Goal: Transaction & Acquisition: Purchase product/service

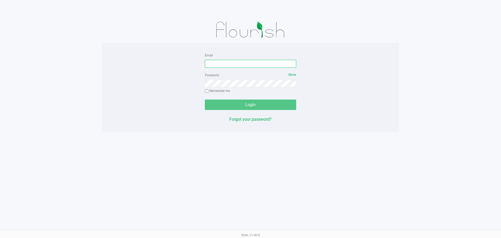
click at [227, 64] on input "Email" at bounding box center [250, 64] width 91 height 8
type input "[EMAIL_ADDRESS][DOMAIN_NAME]"
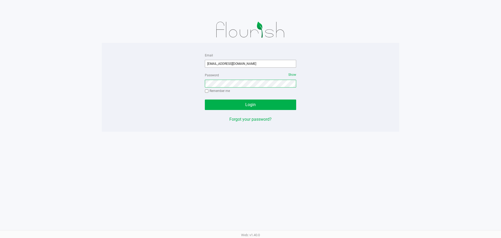
click at [205, 99] on button "Login" at bounding box center [250, 104] width 91 height 10
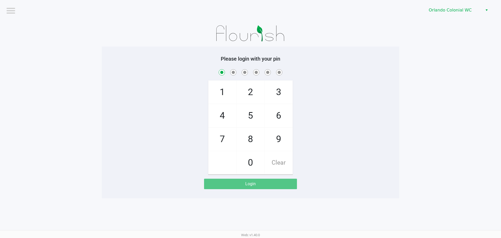
checkbox input "true"
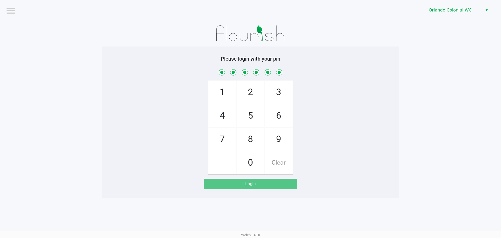
checkbox input "true"
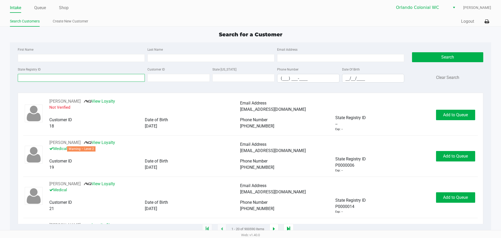
click at [53, 78] on input "State Registry ID" at bounding box center [81, 78] width 127 height 8
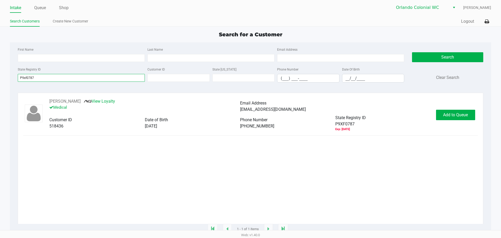
type input "P9xf0787"
click at [460, 112] on button "Add to Queue" at bounding box center [455, 115] width 39 height 10
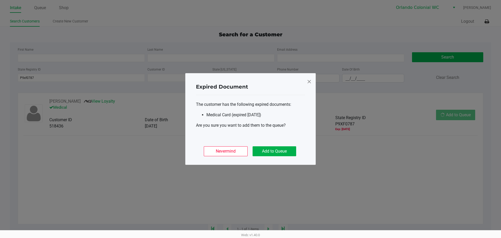
click at [452, 114] on ngb-modal-window "Expired Document The customer has the following expired documents: Medical Card…" at bounding box center [250, 119] width 501 height 238
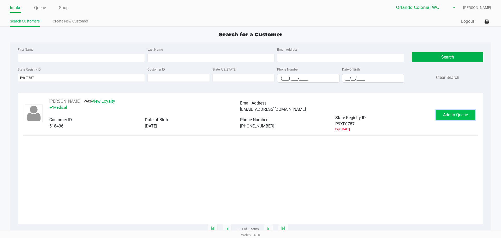
click at [473, 111] on button "Add to Queue" at bounding box center [455, 115] width 39 height 10
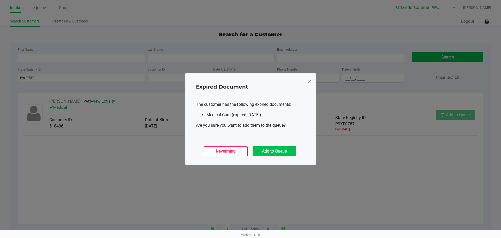
click at [275, 152] on button "Add to Queue" at bounding box center [275, 151] width 44 height 10
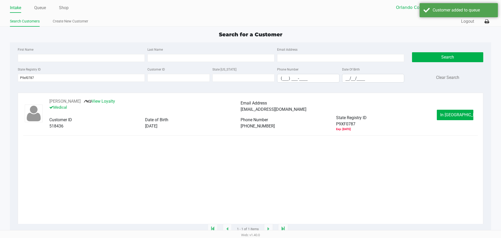
click at [463, 120] on button "In [GEOGRAPHIC_DATA]" at bounding box center [455, 115] width 37 height 10
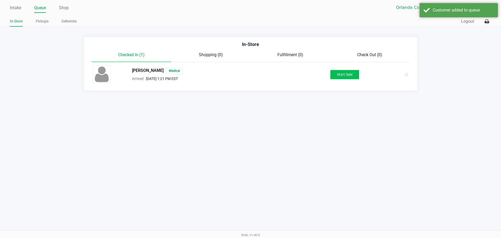
click at [353, 76] on button "Start Sale" at bounding box center [344, 74] width 29 height 9
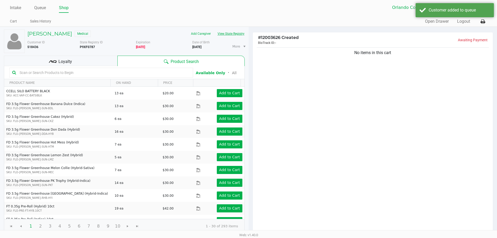
click at [231, 33] on button "View State Registry" at bounding box center [229, 33] width 31 height 8
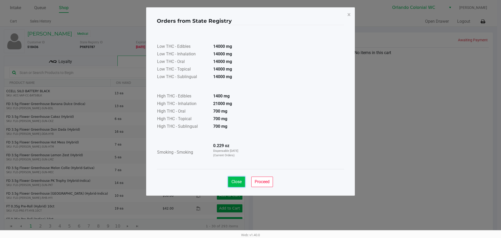
click at [235, 181] on span "Close" at bounding box center [237, 181] width 10 height 5
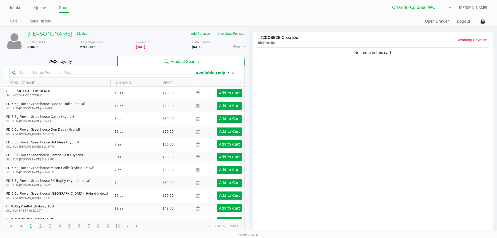
click at [321, 168] on div "No items in this cart" at bounding box center [373, 139] width 240 height 187
click at [50, 33] on h5 "[PERSON_NAME]" at bounding box center [49, 34] width 45 height 6
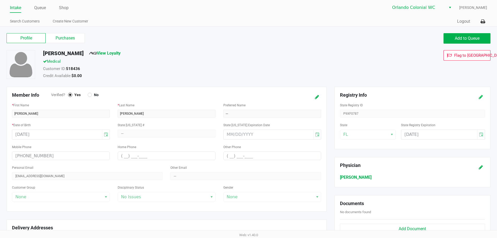
click at [480, 93] on button at bounding box center [481, 97] width 8 height 10
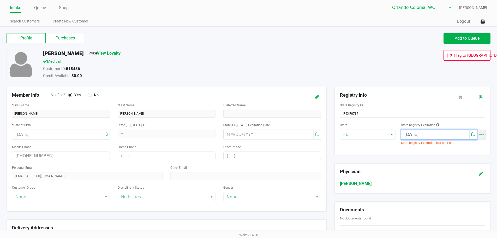
click at [418, 137] on input "[DATE]" at bounding box center [436, 134] width 68 height 9
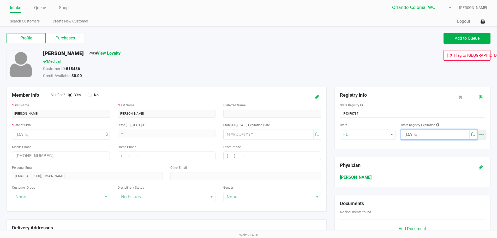
type input "[DATE]"
click at [481, 97] on icon at bounding box center [481, 97] width 4 height 4
click at [69, 37] on label "Purchases" at bounding box center [65, 38] width 39 height 10
click at [0, 0] on 1 "Purchases" at bounding box center [0, 0] width 0 height 0
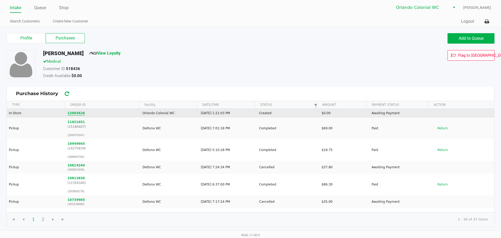
click at [76, 112] on button "12003626" at bounding box center [76, 113] width 17 height 5
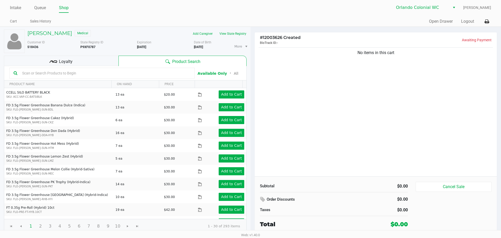
click at [329, 142] on div "No items in this cart" at bounding box center [376, 111] width 242 height 130
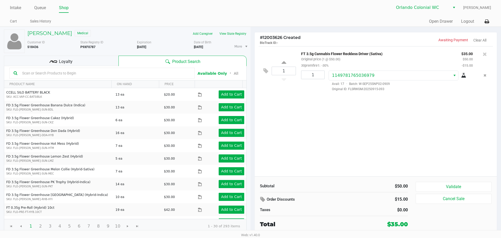
click at [469, 183] on button "Validate" at bounding box center [454, 187] width 76 height 10
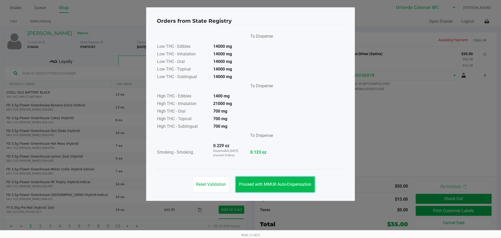
click at [302, 185] on span "Proceed with MMUR Auto-Dispensation" at bounding box center [275, 184] width 72 height 5
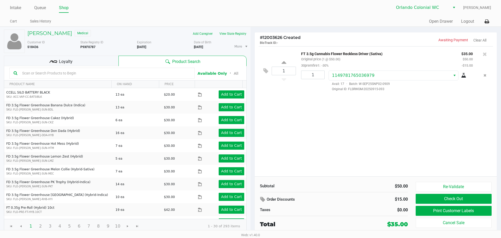
click at [279, 144] on div "1 FT 3.5g Cannabis Flower Reckless Driver (Sativa) Original price (1 @ $50.00) …" at bounding box center [376, 111] width 242 height 130
click at [55, 73] on input "text" at bounding box center [105, 73] width 170 height 8
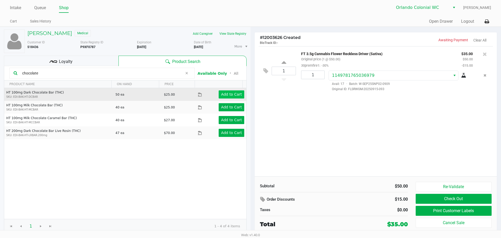
type input "chocolate"
click at [230, 95] on app-button-loader "Add to Cart" at bounding box center [231, 94] width 21 height 4
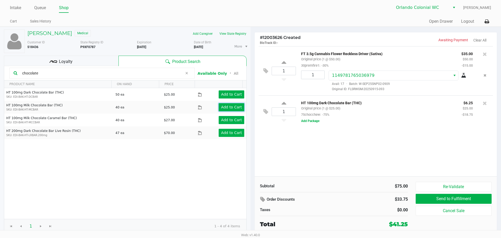
click at [229, 107] on app-button-loader "Add to Cart" at bounding box center [231, 107] width 21 height 4
click at [354, 182] on div "Subtotal $100.00" at bounding box center [334, 186] width 156 height 8
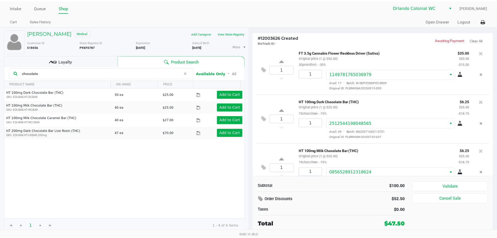
scroll to position [18, 0]
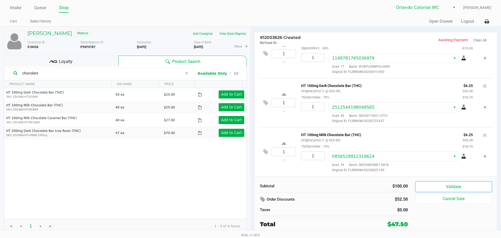
click at [466, 187] on button "Validate" at bounding box center [454, 187] width 76 height 10
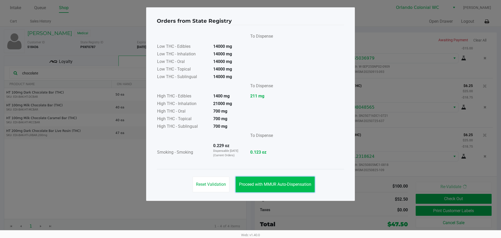
click at [271, 184] on span "Proceed with MMUR Auto-Dispensation" at bounding box center [275, 184] width 72 height 5
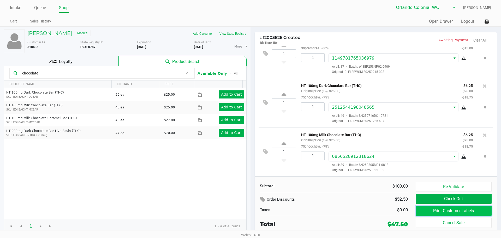
click at [455, 209] on button "Print Customer Labels" at bounding box center [454, 211] width 76 height 10
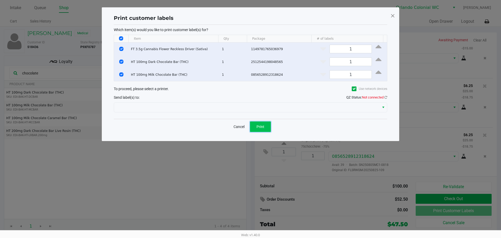
click at [259, 129] on span "Print" at bounding box center [261, 127] width 8 height 4
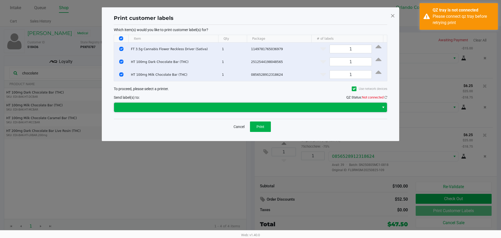
click at [229, 109] on span at bounding box center [246, 107] width 259 height 6
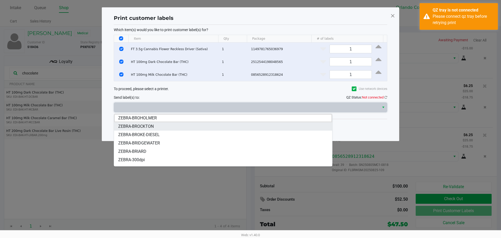
click at [184, 127] on li "ZEBRA-BROCKTON" at bounding box center [223, 126] width 218 height 8
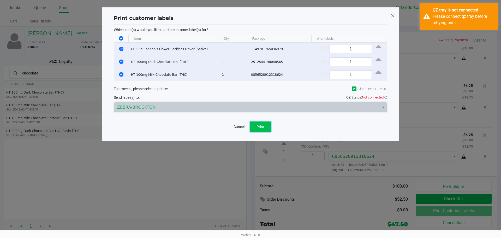
click at [267, 131] on button "Print" at bounding box center [260, 126] width 21 height 10
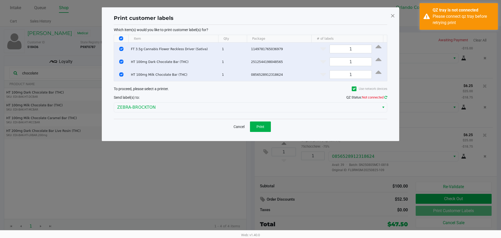
click at [386, 97] on icon at bounding box center [386, 97] width 3 height 3
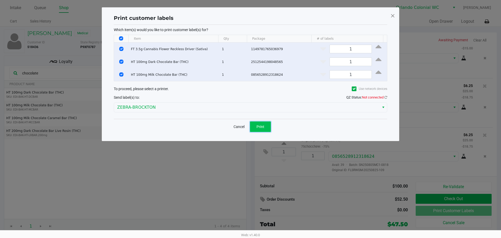
click at [261, 126] on span "Print" at bounding box center [261, 127] width 8 height 4
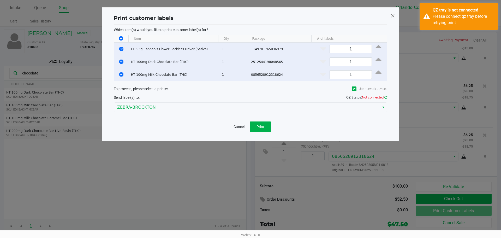
click at [385, 99] on span "QZ Status: Not connected" at bounding box center [366, 97] width 41 height 4
click at [387, 97] on icon at bounding box center [386, 97] width 3 height 3
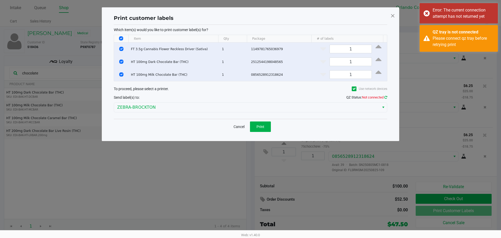
click at [386, 99] on icon at bounding box center [386, 97] width 3 height 3
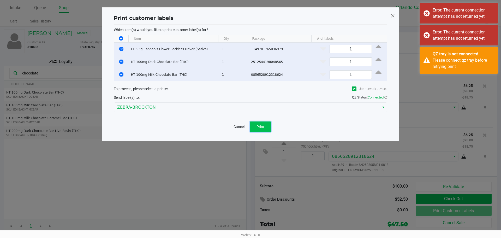
click at [268, 129] on button "Print" at bounding box center [260, 126] width 21 height 10
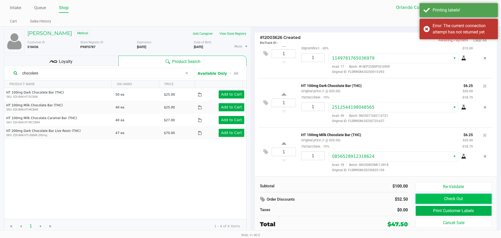
click at [448, 202] on button "Check Out" at bounding box center [454, 199] width 76 height 10
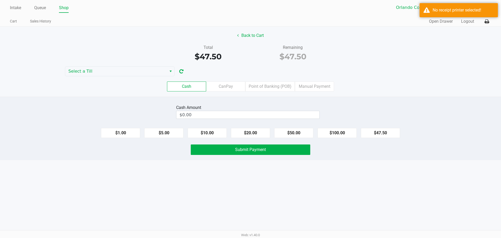
click at [223, 85] on label "CanPay" at bounding box center [225, 86] width 39 height 10
click at [0, 0] on 2 "CanPay" at bounding box center [0, 0] width 0 height 0
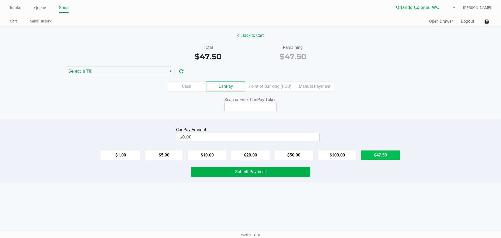
click at [391, 156] on button "$47.50" at bounding box center [380, 155] width 39 height 10
type input "$47.50"
click at [251, 107] on input at bounding box center [251, 107] width 52 height 8
type input "Q7244715X"
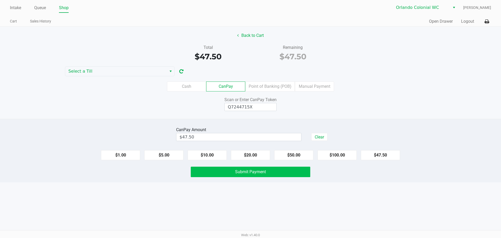
click at [250, 168] on button "Submit Payment" at bounding box center [251, 172] width 120 height 10
click at [487, 22] on icon at bounding box center [487, 22] width 4 height 4
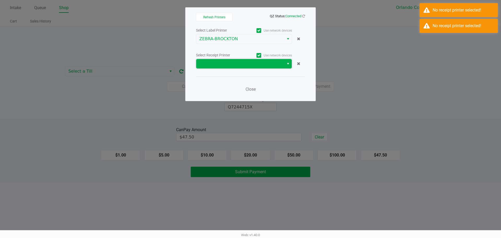
click at [239, 68] on span at bounding box center [240, 63] width 88 height 9
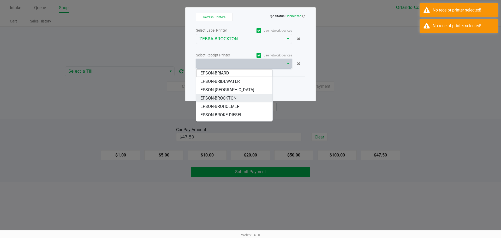
click at [233, 98] on span "EPSON-BROCKTON" at bounding box center [218, 98] width 36 height 6
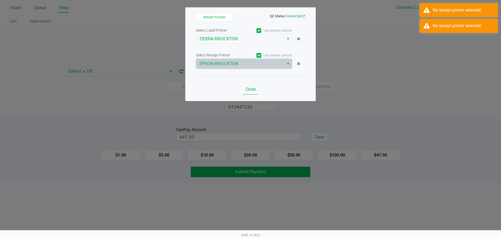
click at [253, 89] on span "Close" at bounding box center [251, 89] width 10 height 5
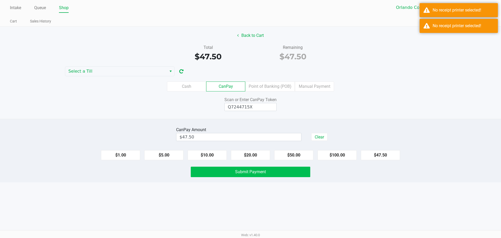
click at [282, 170] on button "Submit Payment" at bounding box center [251, 172] width 120 height 10
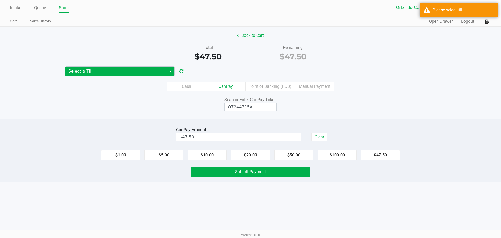
click at [127, 68] on span "Select a Till" at bounding box center [115, 71] width 95 height 6
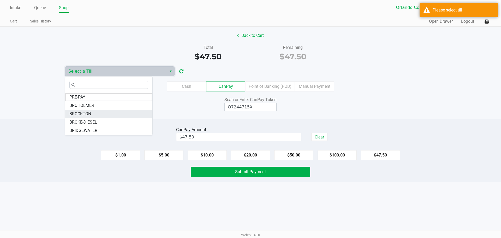
click at [93, 113] on li "BROCKTON" at bounding box center [108, 114] width 87 height 8
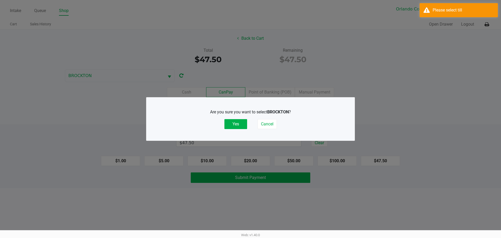
click at [236, 125] on button "Yes" at bounding box center [236, 124] width 23 height 10
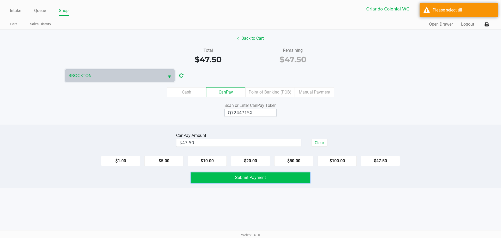
click at [254, 176] on span "Submit Payment" at bounding box center [250, 177] width 31 height 5
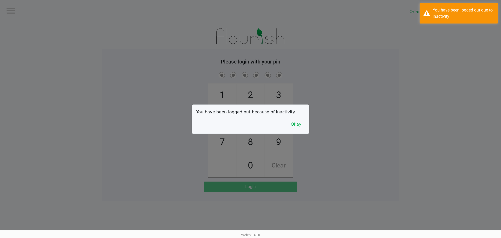
click at [293, 124] on button "Okay" at bounding box center [295, 124] width 17 height 10
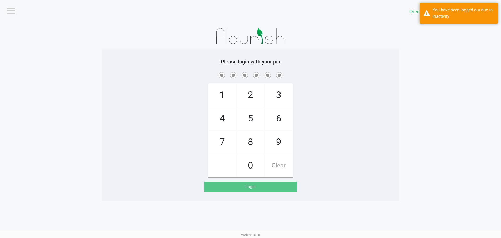
click at [223, 116] on span "4" at bounding box center [223, 118] width 28 height 23
checkbox input "true"
click at [248, 95] on span "2" at bounding box center [251, 95] width 28 height 23
checkbox input "true"
click at [250, 121] on span "5" at bounding box center [251, 118] width 28 height 23
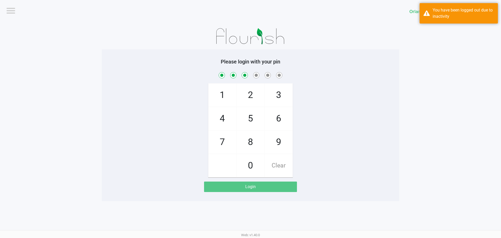
checkbox input "true"
click at [223, 132] on span "7" at bounding box center [223, 142] width 28 height 23
checkbox input "true"
click at [249, 85] on span "2" at bounding box center [251, 95] width 28 height 23
checkbox input "true"
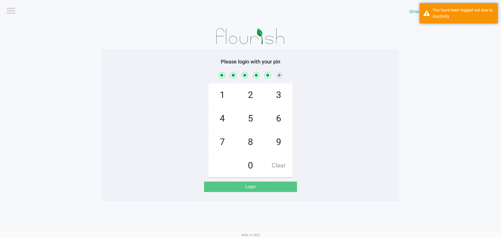
click at [278, 137] on span "9" at bounding box center [279, 142] width 28 height 23
checkbox input "true"
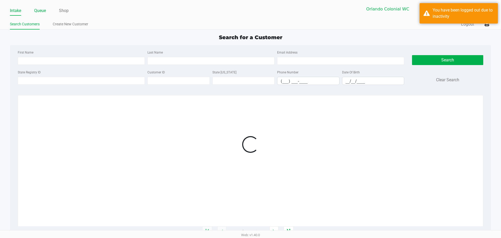
click at [39, 10] on link "Queue" at bounding box center [40, 10] width 12 height 7
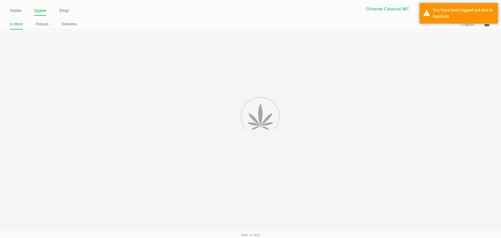
click at [45, 23] on link "Pickups" at bounding box center [42, 24] width 13 height 7
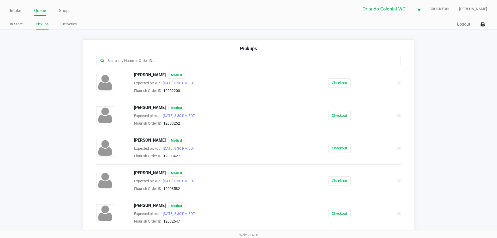
click at [165, 62] on input "text" at bounding box center [240, 61] width 267 height 6
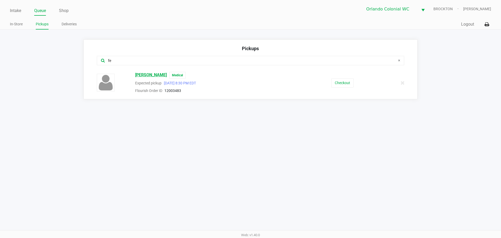
type input "fe"
click at [155, 73] on span "[PERSON_NAME]" at bounding box center [151, 75] width 32 height 7
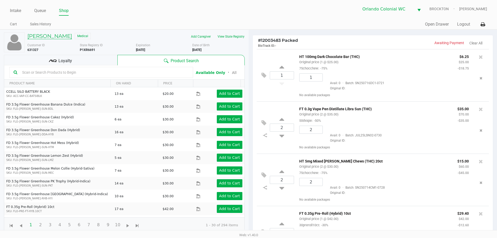
click at [56, 35] on h5 "[PERSON_NAME]" at bounding box center [49, 36] width 45 height 6
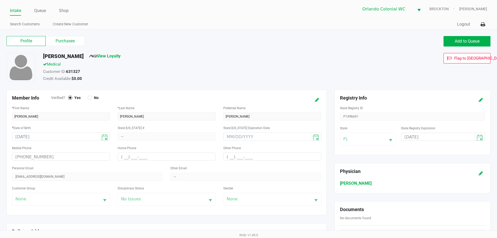
click at [64, 36] on label "Purchases" at bounding box center [65, 41] width 39 height 10
click at [0, 0] on 1 "Purchases" at bounding box center [0, 0] width 0 height 0
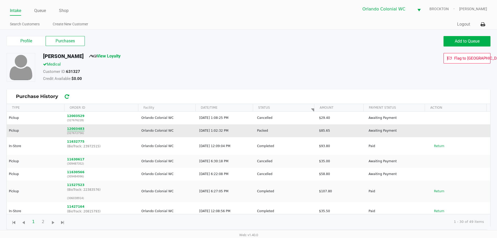
click at [73, 129] on button "12003483" at bounding box center [75, 128] width 17 height 5
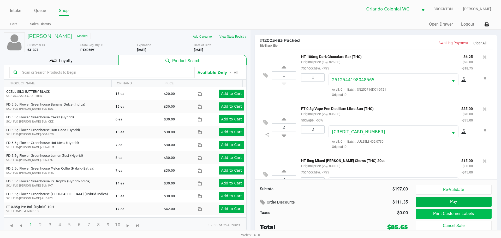
click at [464, 213] on button "Print Customer Labels" at bounding box center [454, 214] width 76 height 10
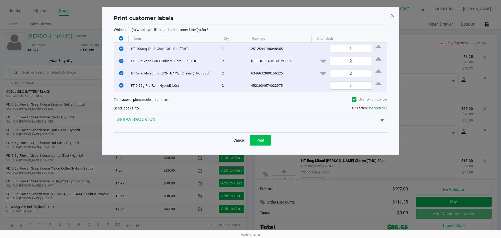
click at [262, 137] on button "Print" at bounding box center [260, 140] width 21 height 10
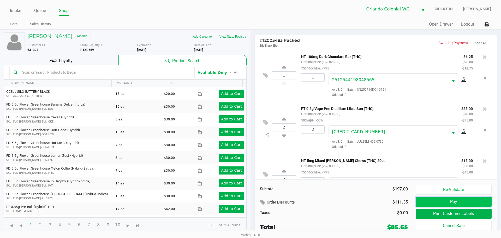
click at [451, 202] on button "Pay" at bounding box center [454, 202] width 76 height 10
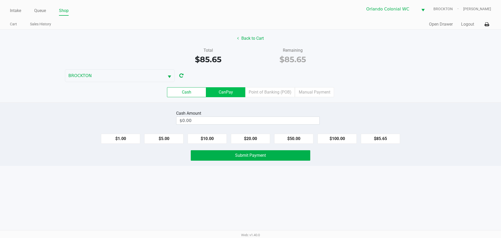
click at [229, 96] on label "CanPay" at bounding box center [225, 92] width 39 height 10
click at [0, 0] on 2 "CanPay" at bounding box center [0, 0] width 0 height 0
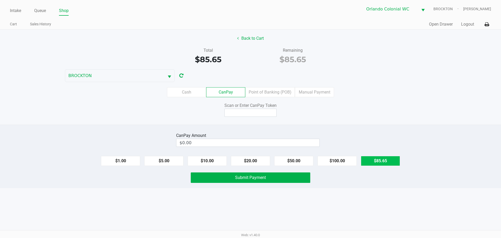
click at [386, 159] on button "$85.65" at bounding box center [380, 161] width 39 height 10
click at [256, 113] on input at bounding box center [251, 113] width 52 height 8
click at [257, 177] on span "Submit Payment" at bounding box center [250, 177] width 31 height 5
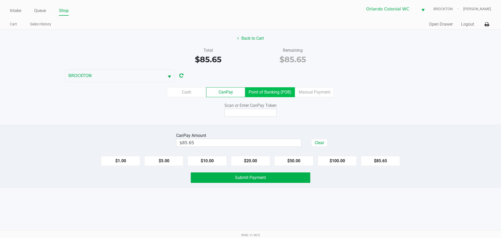
click at [274, 90] on label "Point of Banking (POB)" at bounding box center [270, 92] width 50 height 10
click at [0, 0] on 7 "Point of Banking (POB)" at bounding box center [0, 0] width 0 height 0
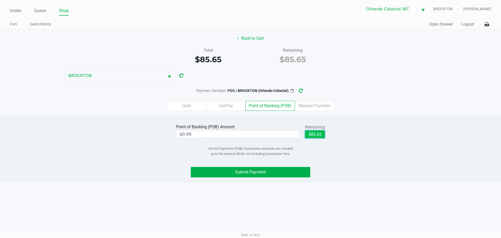
click at [312, 133] on button "$85.65" at bounding box center [315, 134] width 20 height 8
type input "$85.65"
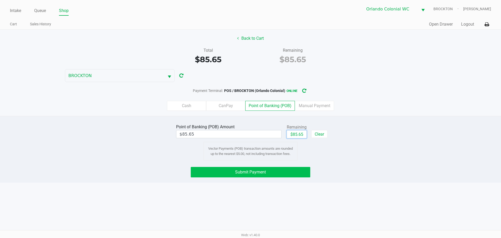
click at [252, 175] on button "Submit Payment" at bounding box center [251, 172] width 120 height 10
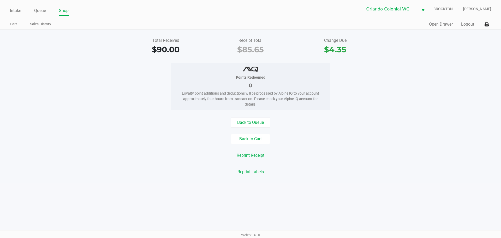
click at [38, 10] on link "Queue" at bounding box center [40, 10] width 12 height 7
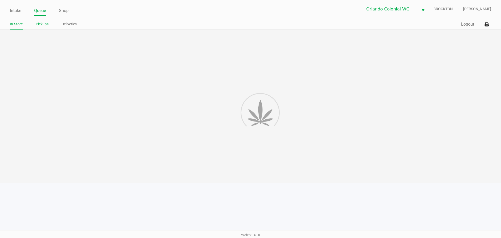
click at [45, 24] on link "Pickups" at bounding box center [42, 24] width 13 height 7
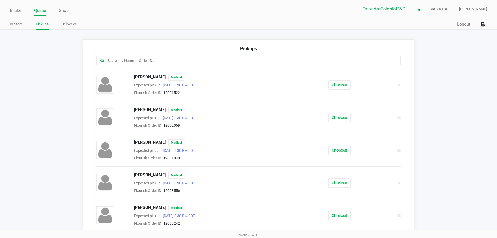
scroll to position [4, 0]
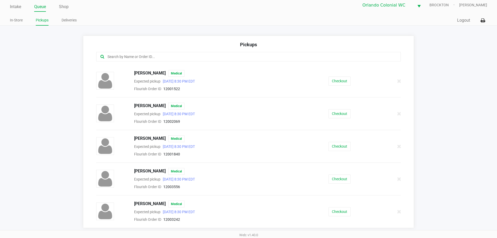
click at [332, 137] on div "[PERSON_NAME] Medical Expected pickup [DATE] 8:30 PM EDT Flourish Order ID 1200…" at bounding box center [248, 146] width 313 height 22
click at [344, 143] on button "Checkout" at bounding box center [340, 146] width 22 height 9
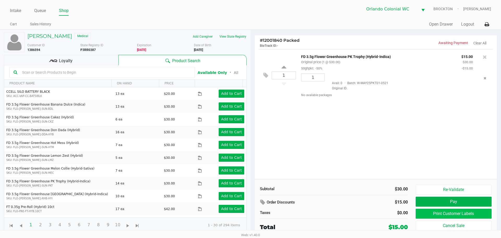
click at [462, 214] on button "Print Customer Labels" at bounding box center [454, 214] width 76 height 10
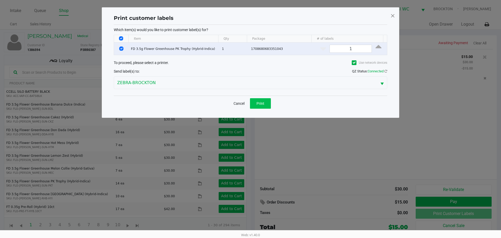
click at [262, 102] on span "Print" at bounding box center [261, 103] width 8 height 4
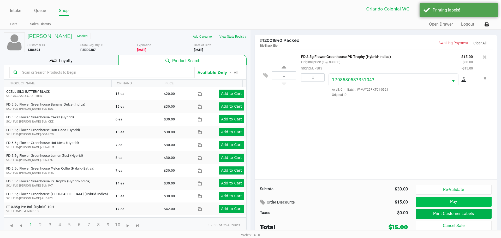
click at [465, 201] on button "Pay" at bounding box center [454, 202] width 76 height 10
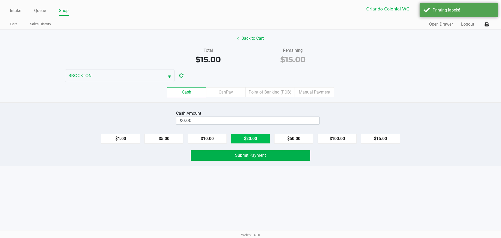
click at [253, 138] on button "$20.00" at bounding box center [250, 139] width 39 height 10
type input "$20.00"
click at [256, 158] on button "Submit Payment" at bounding box center [251, 155] width 120 height 10
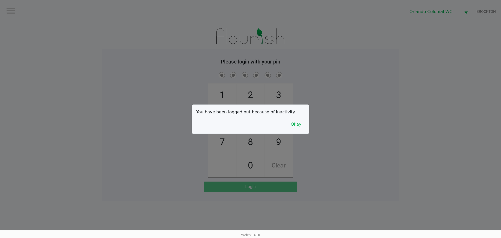
click at [296, 128] on button "Okay" at bounding box center [295, 124] width 17 height 10
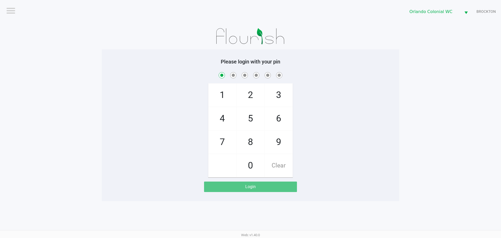
checkbox input "true"
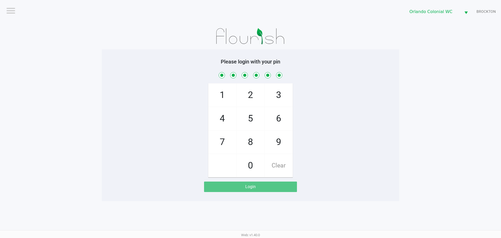
checkbox input "true"
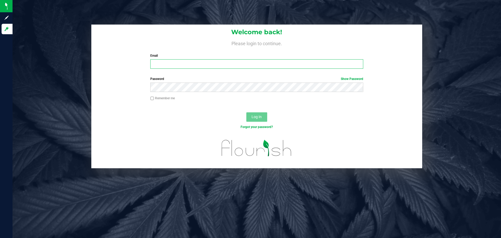
click at [189, 66] on input "Email" at bounding box center [256, 63] width 213 height 9
type input "[EMAIL_ADDRESS][DOMAIN_NAME]"
click at [246, 112] on button "Log In" at bounding box center [256, 116] width 21 height 9
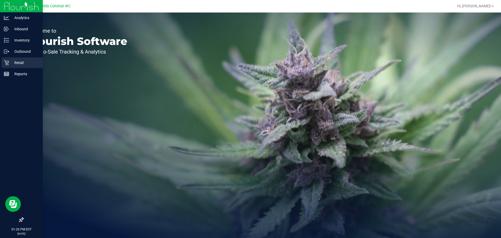
click at [3, 63] on div "Retail" at bounding box center [22, 62] width 41 height 10
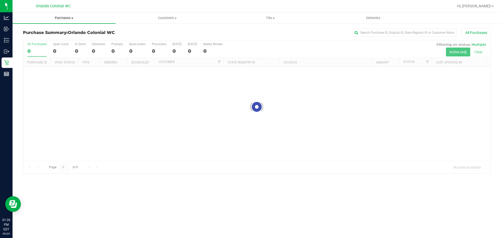
click at [66, 17] on span "Purchases" at bounding box center [64, 18] width 103 height 5
click at [33, 37] on span "Fulfillment" at bounding box center [29, 38] width 32 height 4
